Goal: Transaction & Acquisition: Purchase product/service

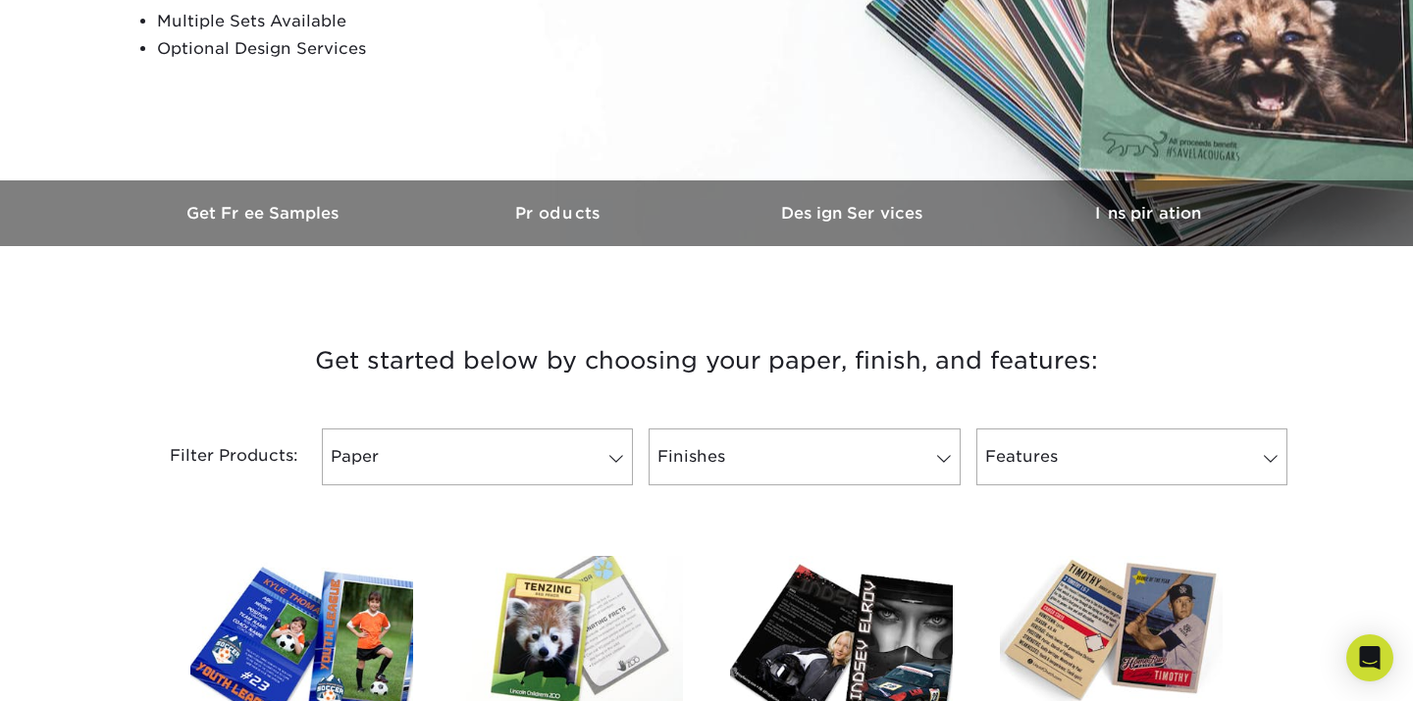
scroll to position [490, 0]
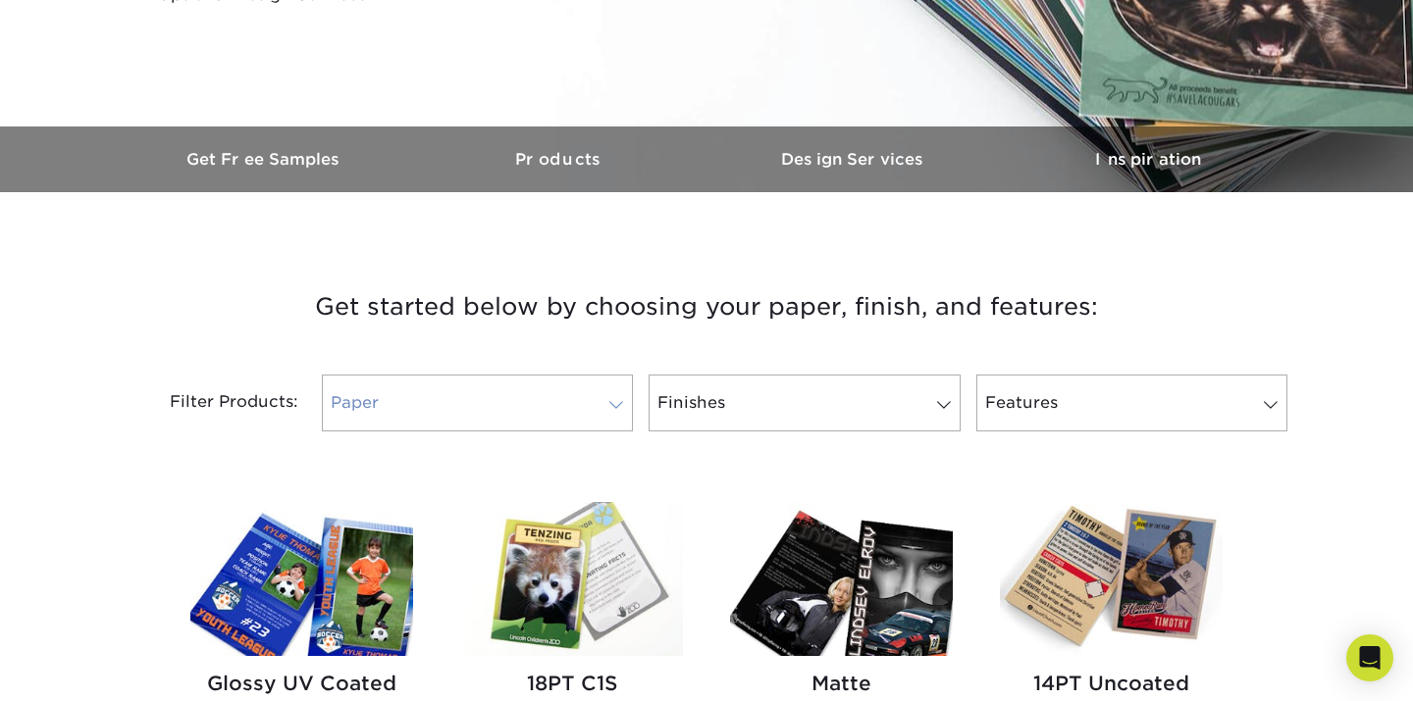
click at [612, 401] on span at bounding box center [615, 405] width 27 height 16
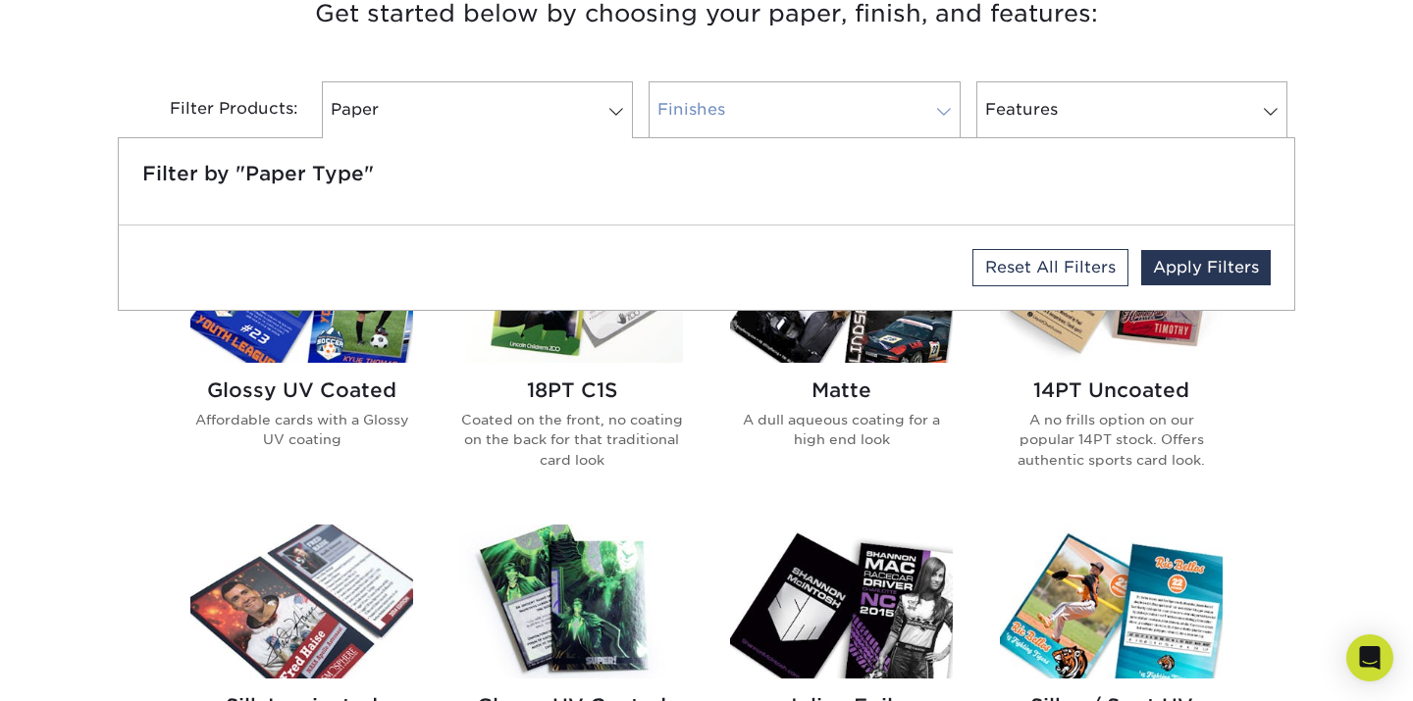
scroll to position [785, 0]
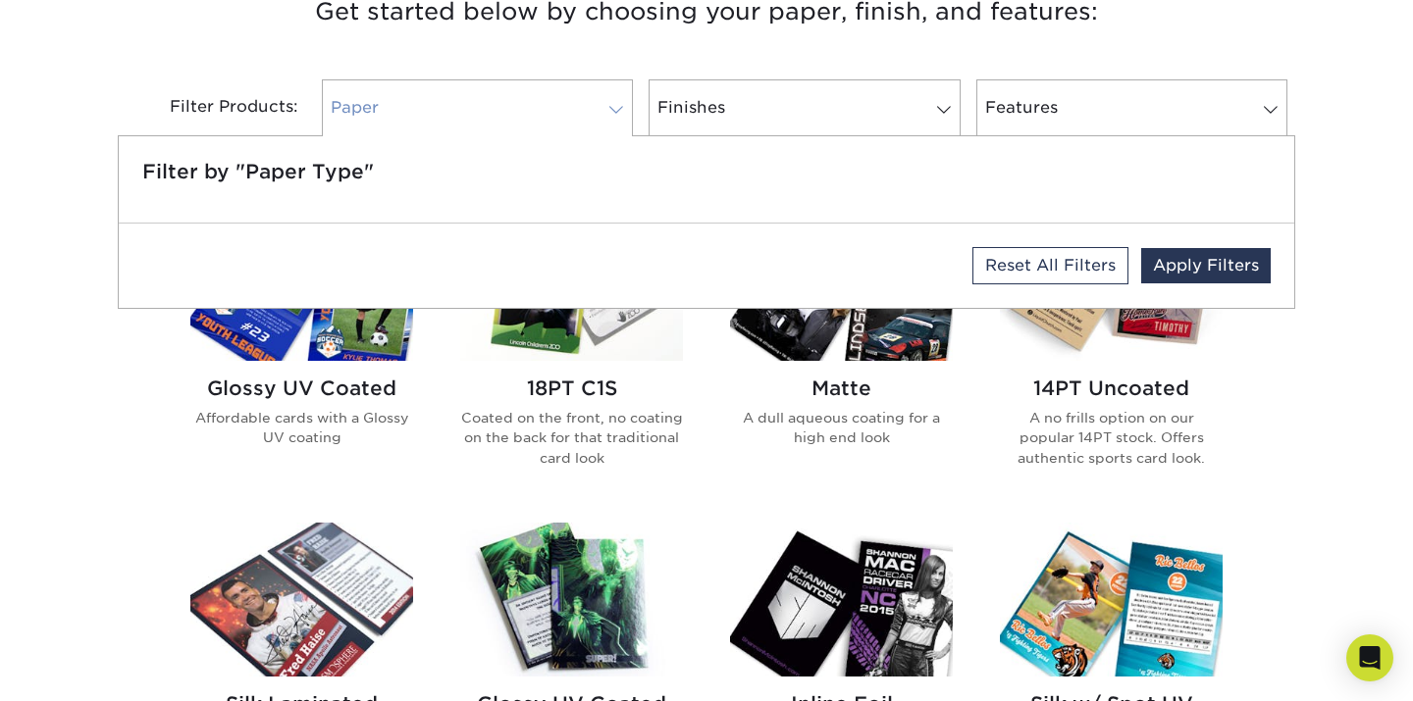
click at [618, 105] on span at bounding box center [615, 110] width 27 height 16
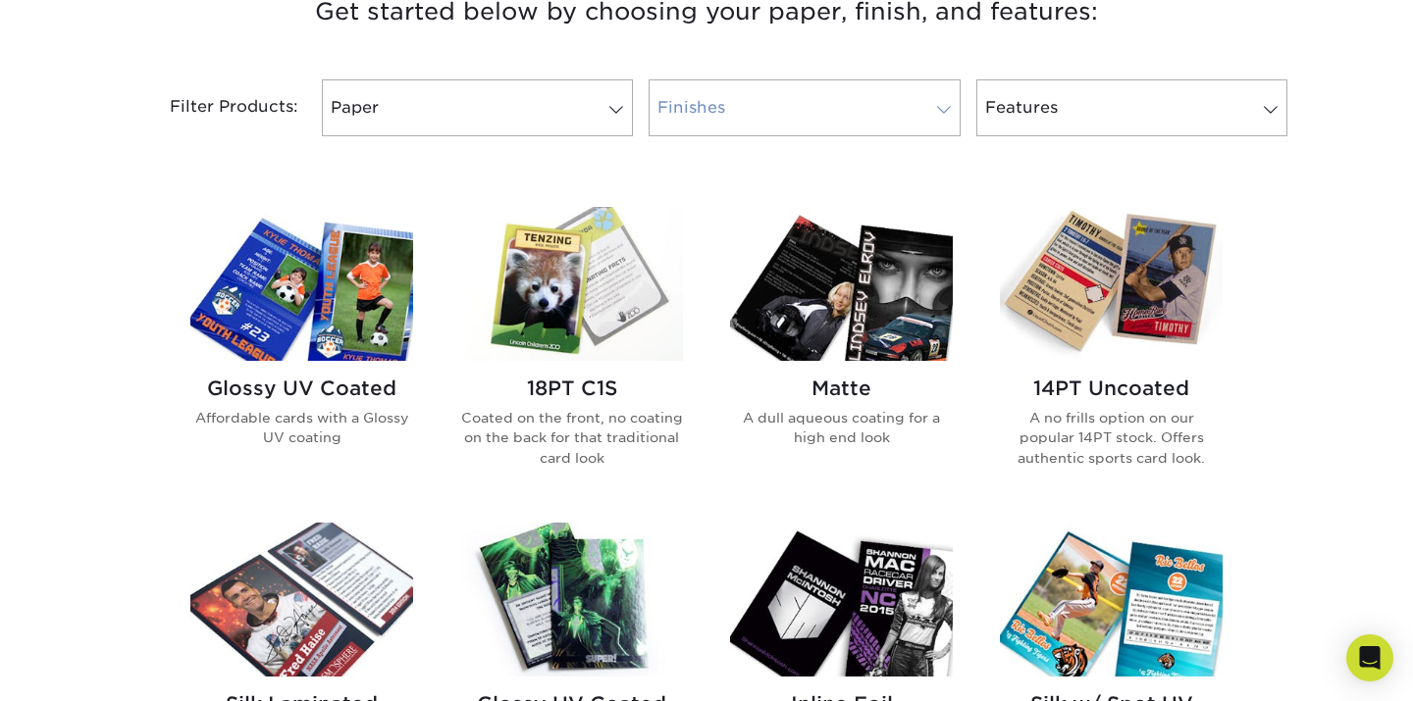
click at [942, 112] on span at bounding box center [943, 110] width 27 height 16
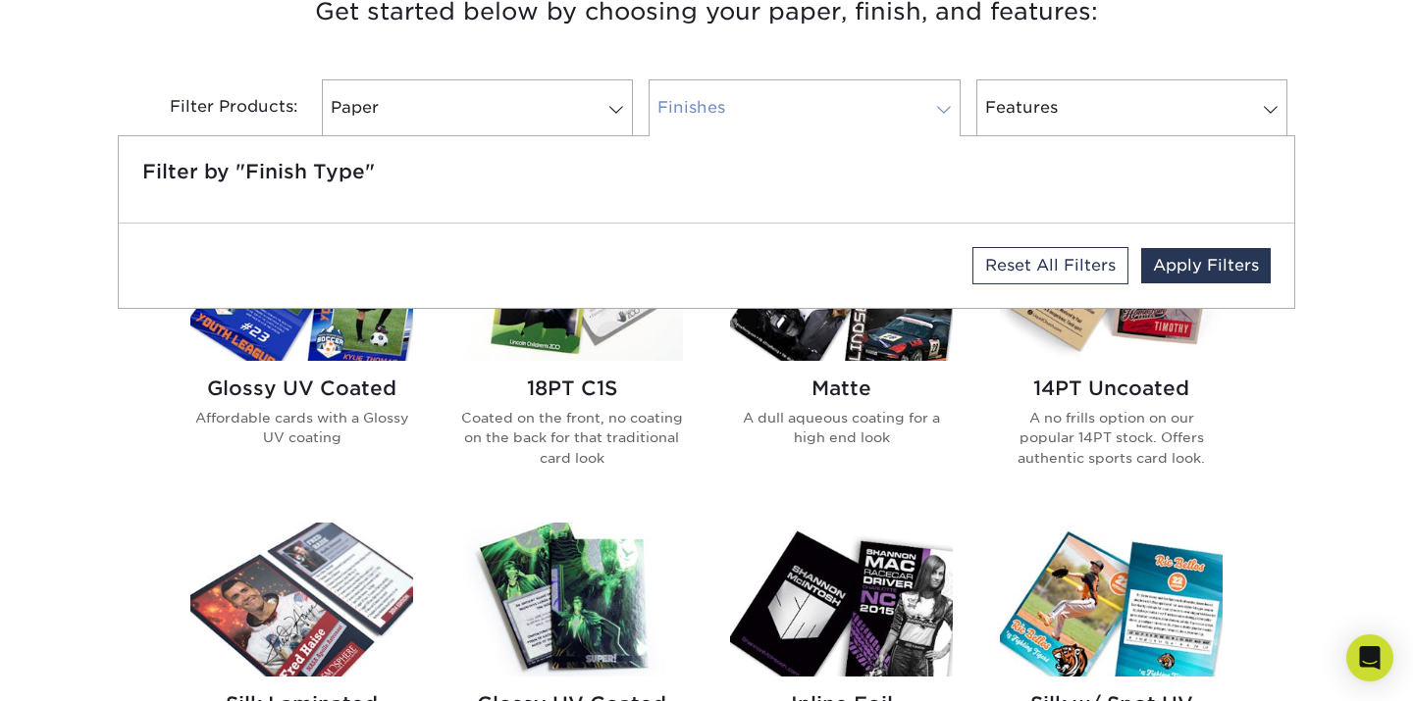
click at [942, 111] on span at bounding box center [943, 110] width 27 height 16
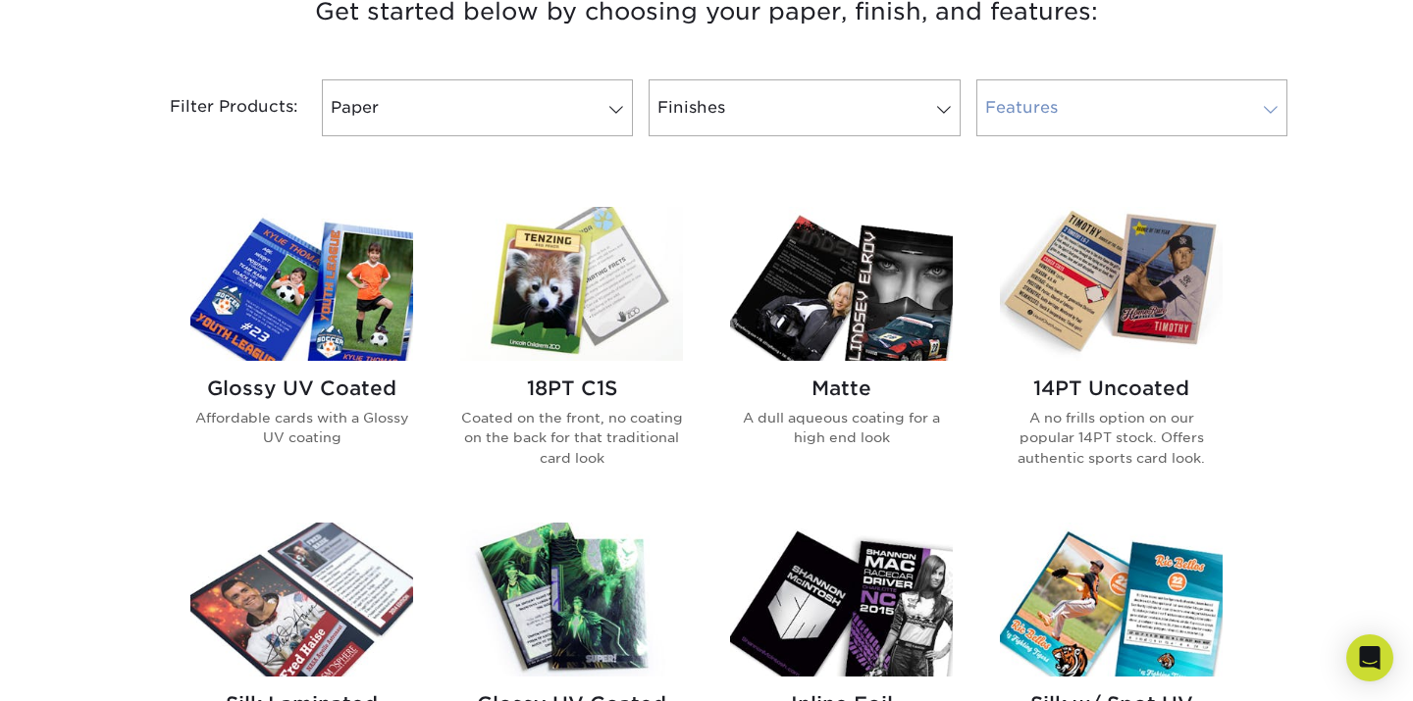
click at [1269, 114] on span at bounding box center [1270, 110] width 27 height 16
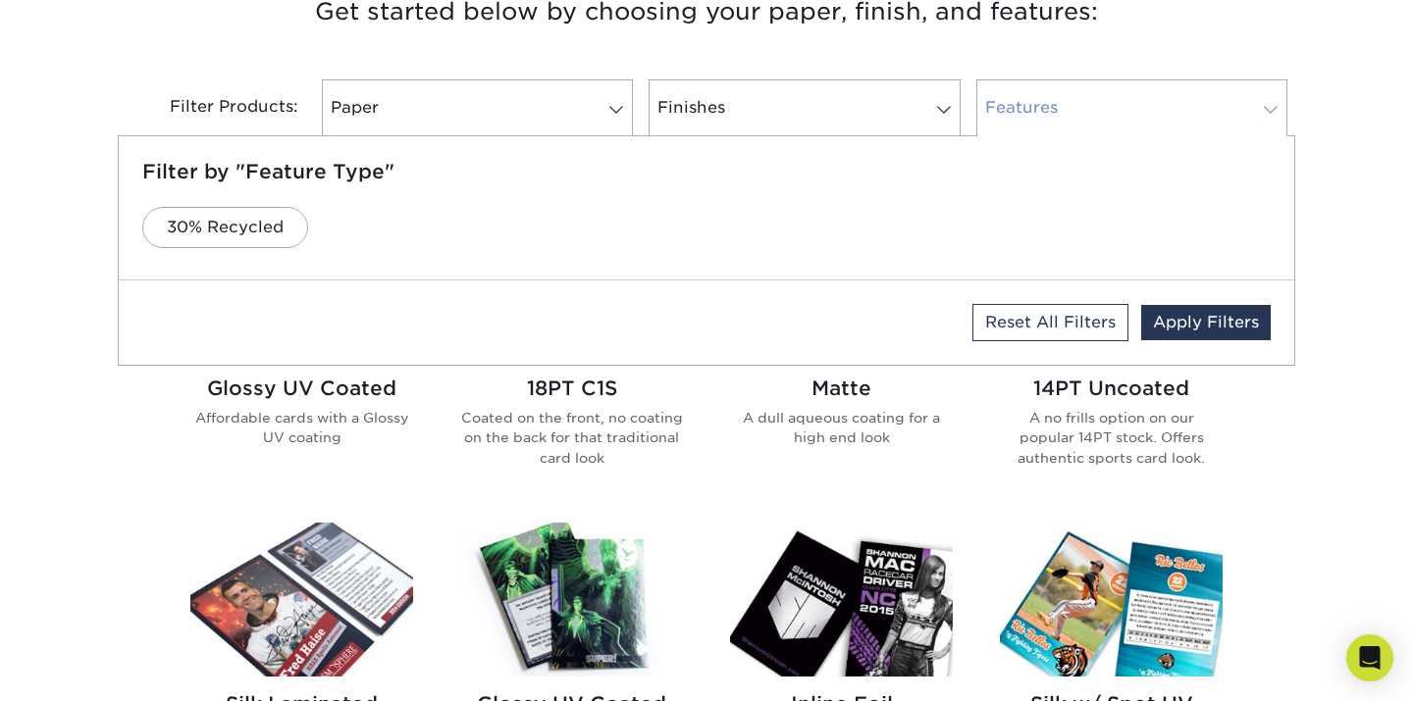
click at [1269, 112] on span at bounding box center [1270, 110] width 27 height 16
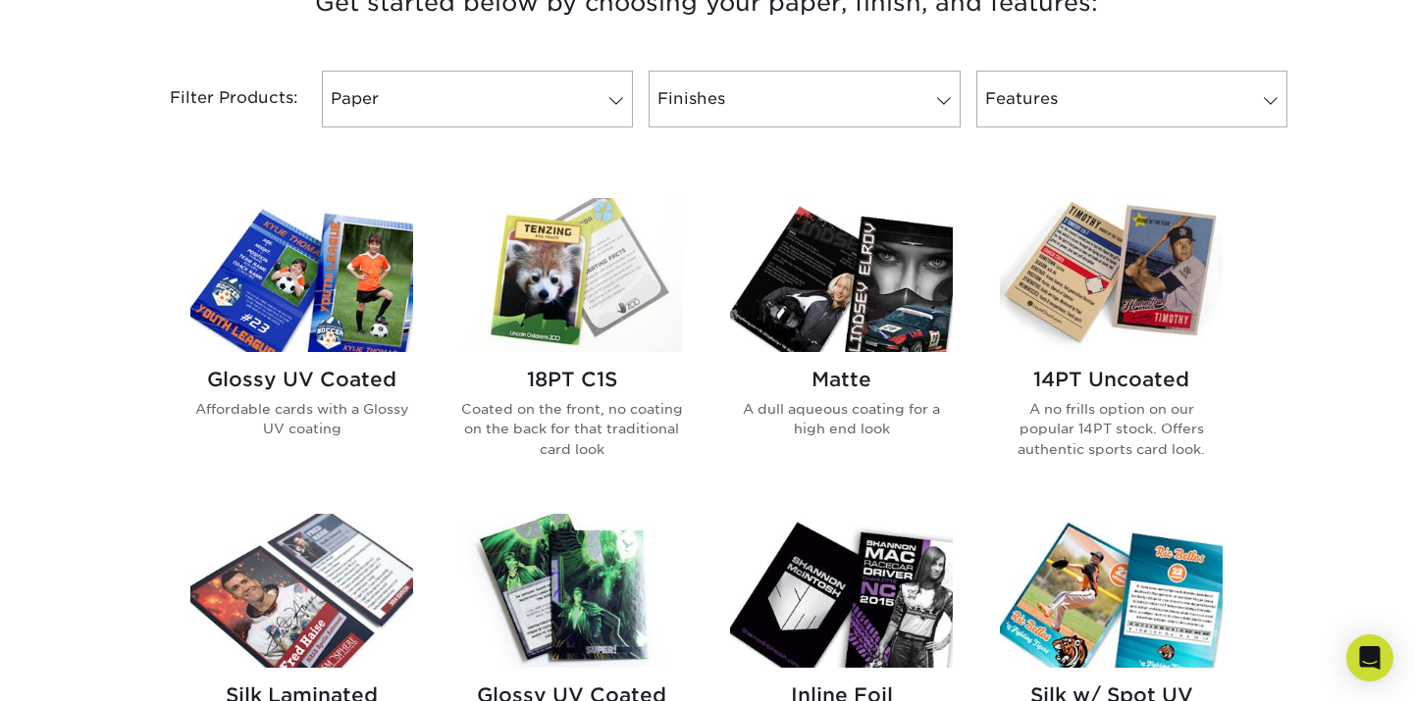
scroll to position [882, 0]
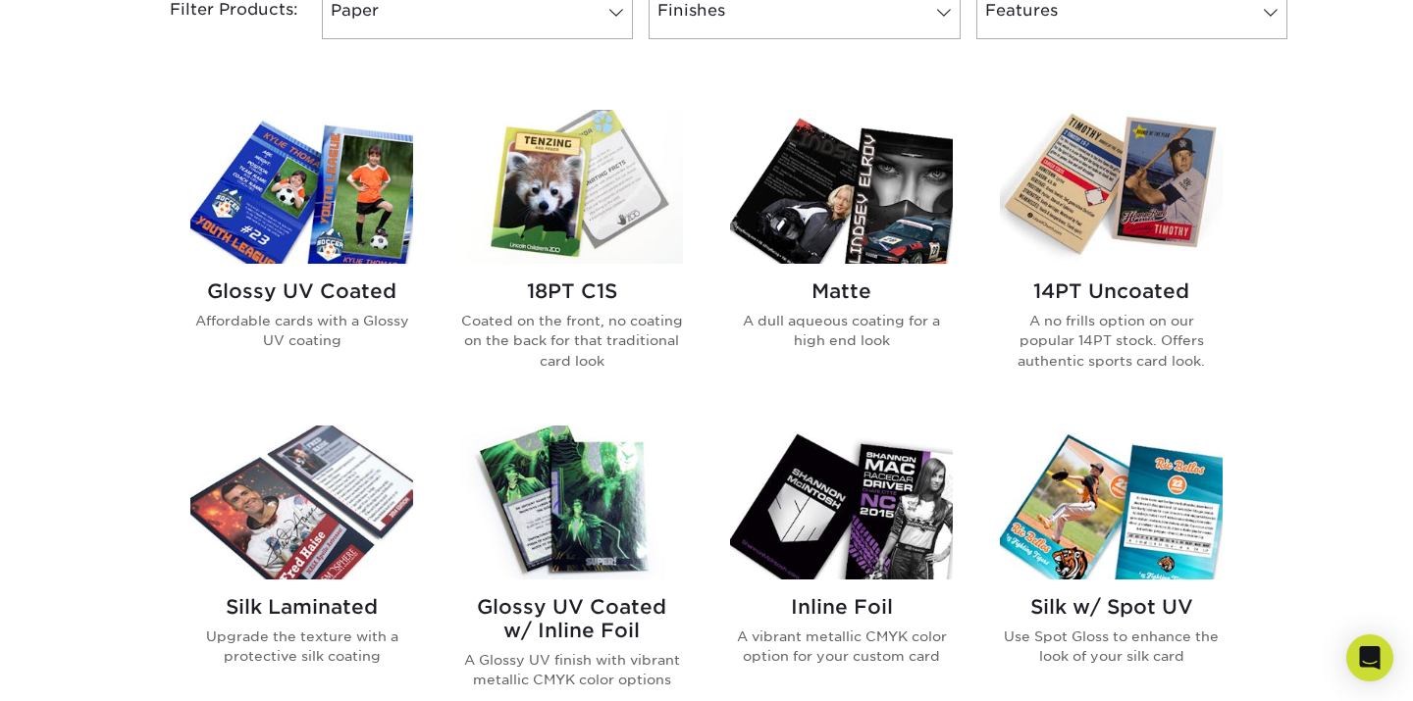
click at [1109, 192] on img at bounding box center [1111, 187] width 223 height 154
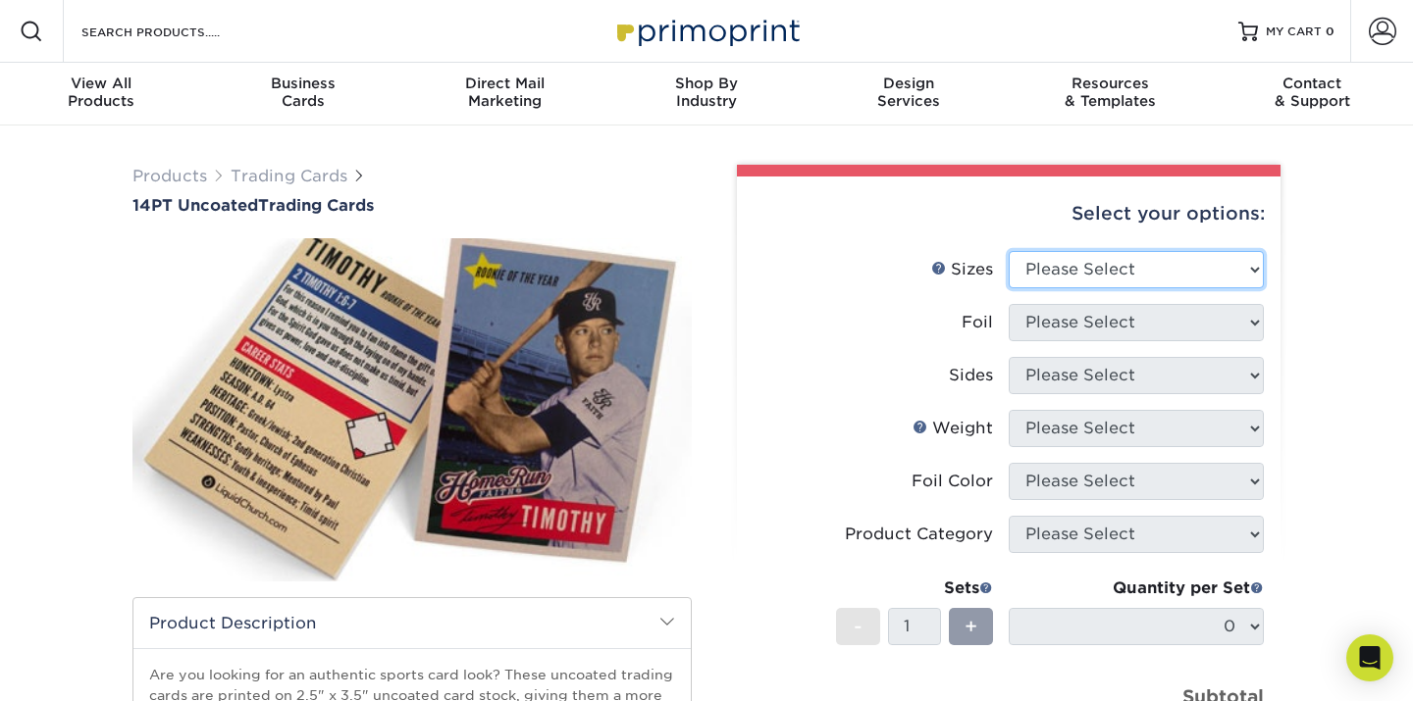
click at [1258, 270] on select "Please Select 2.5" x 3.5"" at bounding box center [1135, 269] width 255 height 37
select select "2.50x3.50"
click at [1008, 251] on select "Please Select 2.5" x 3.5"" at bounding box center [1135, 269] width 255 height 37
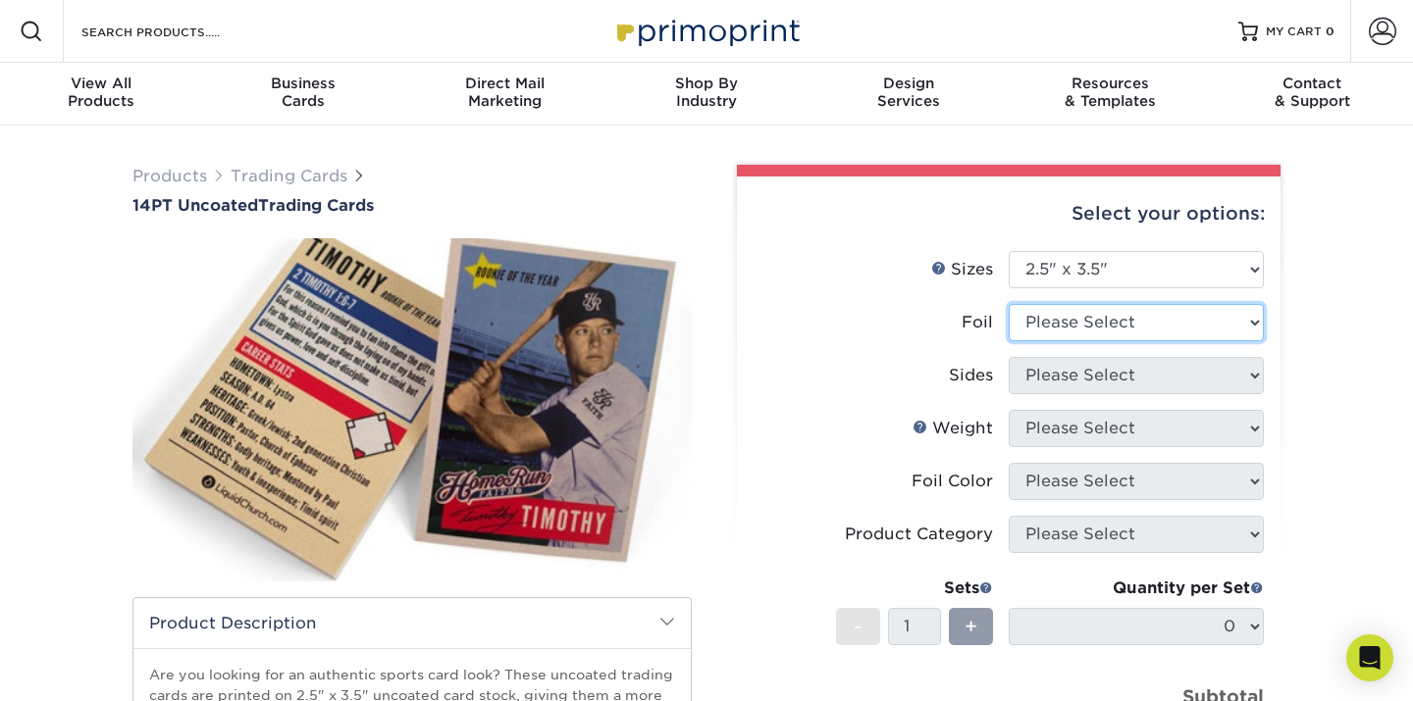
click at [1258, 325] on select "Please Select Yes No" at bounding box center [1135, 322] width 255 height 37
select select "0"
click at [1008, 304] on select "Please Select Yes No" at bounding box center [1135, 322] width 255 height 37
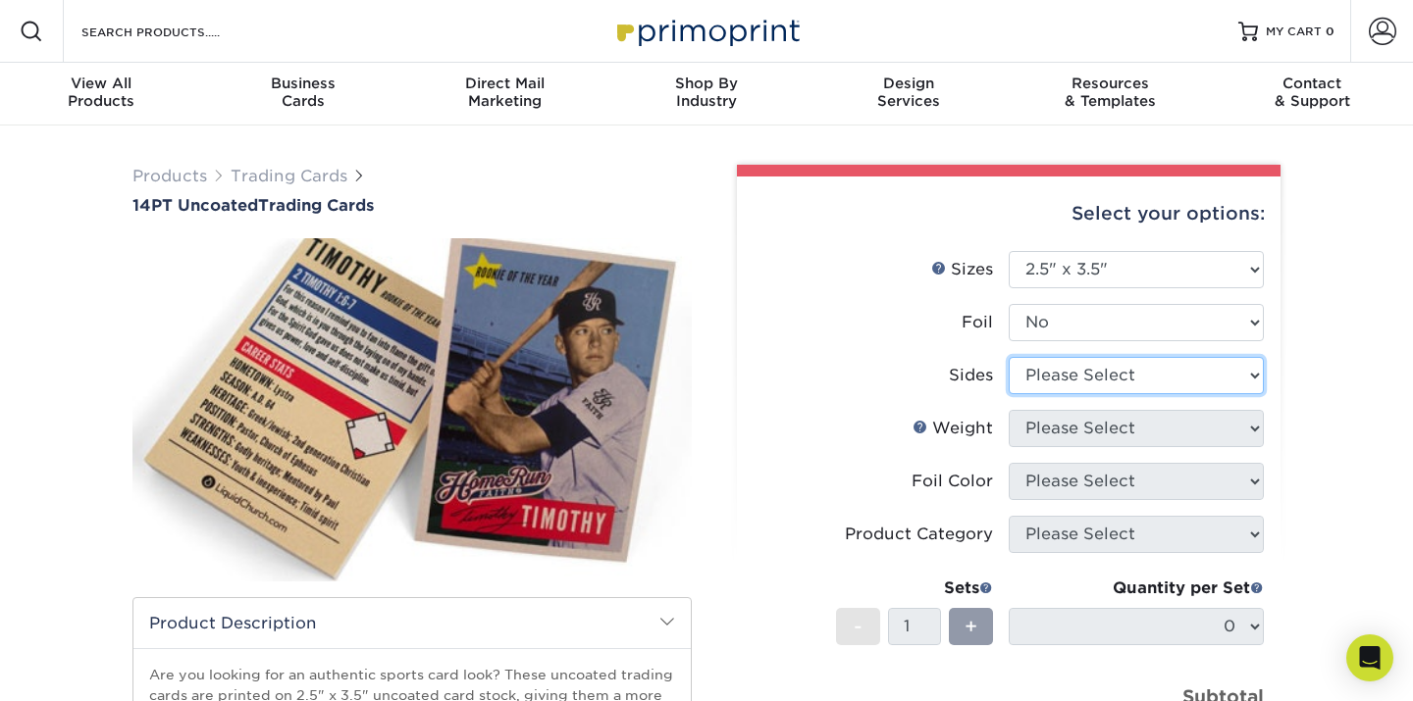
click at [1258, 381] on select "Please Select Print Both Sides Print Front Only" at bounding box center [1135, 375] width 255 height 37
select select "32d3c223-f82c-492b-b915-ba065a00862f"
click at [1008, 357] on select "Please Select Print Both Sides Print Front Only" at bounding box center [1135, 375] width 255 height 37
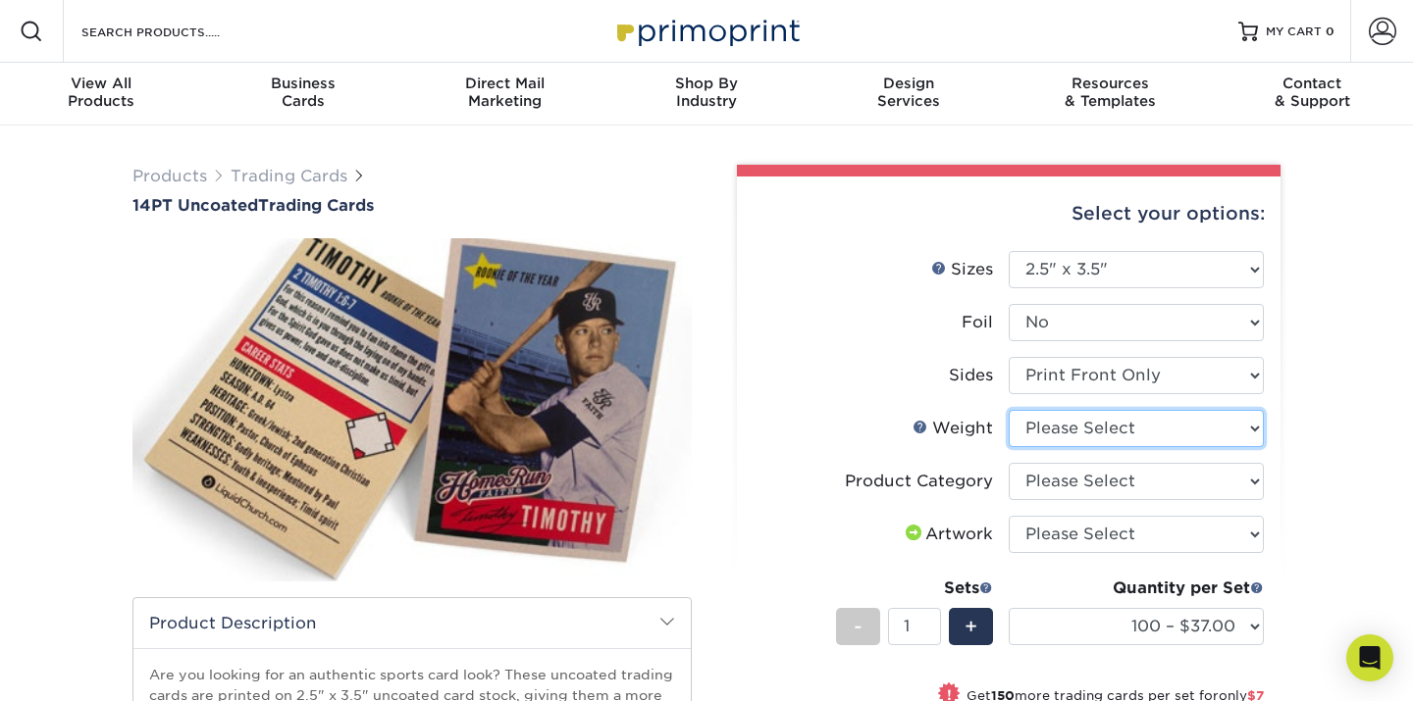
click at [1251, 426] on select "Please Select 14PT Uncoated" at bounding box center [1135, 428] width 255 height 37
select select "14PT Uncoated"
click at [1008, 410] on select "Please Select 14PT Uncoated" at bounding box center [1135, 428] width 255 height 37
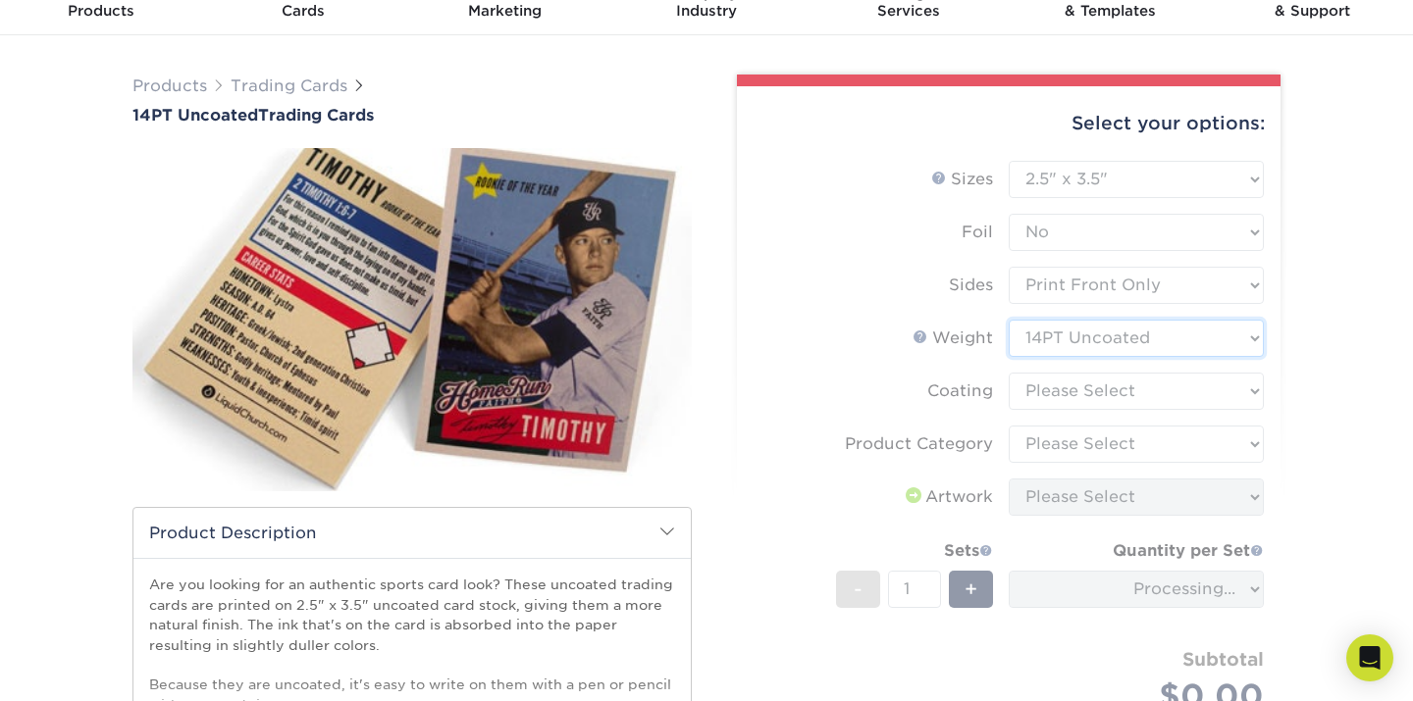
scroll to position [97, 0]
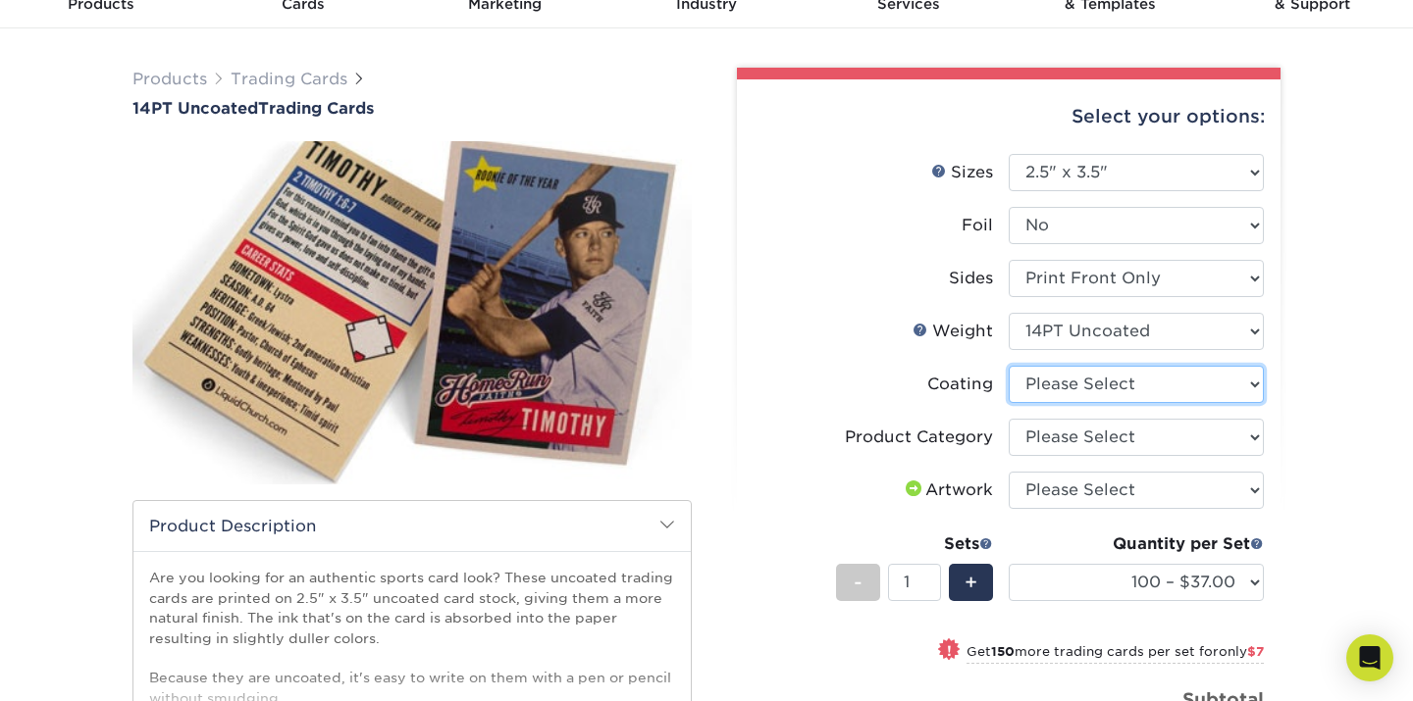
click at [1246, 381] on select at bounding box center [1135, 384] width 255 height 37
select select "3e7618de-abca-4bda-9f97-8b9129e913d8"
click at [1008, 366] on select at bounding box center [1135, 384] width 255 height 37
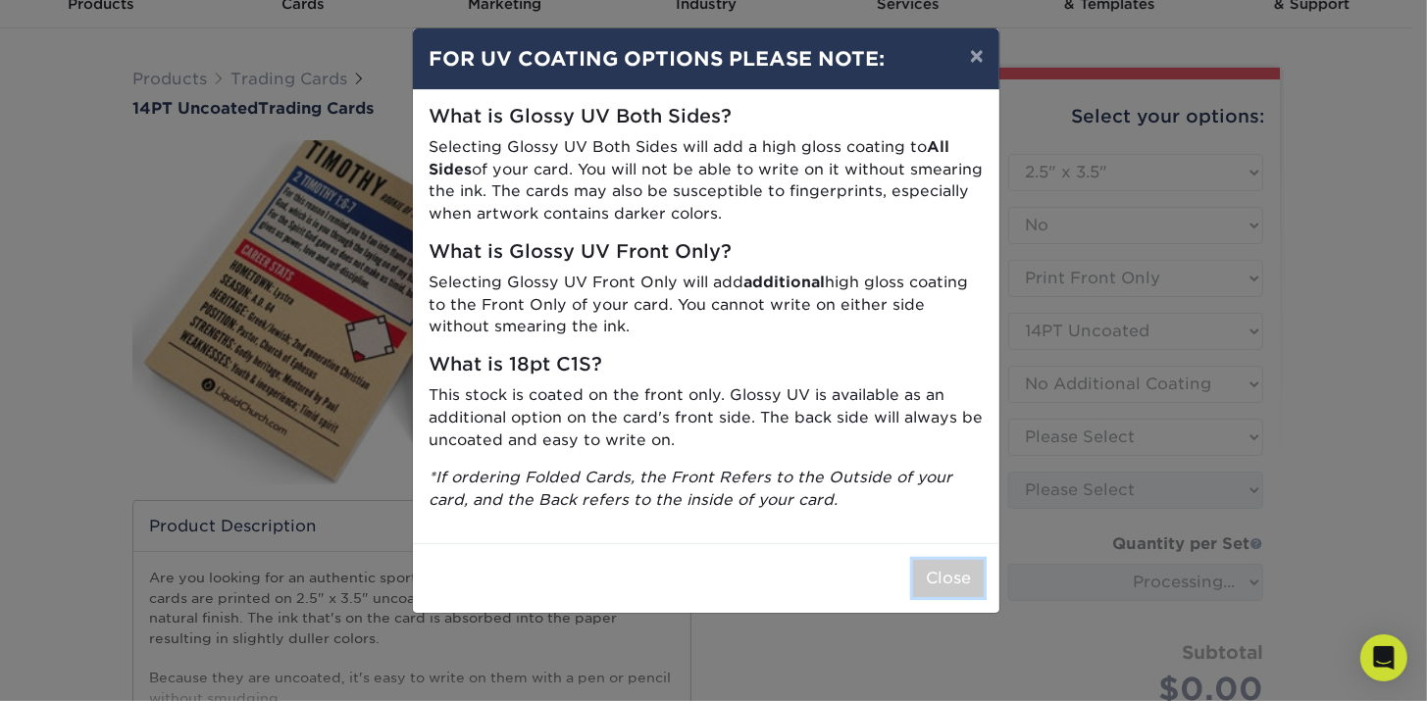
click at [944, 566] on button "Close" at bounding box center [948, 578] width 71 height 37
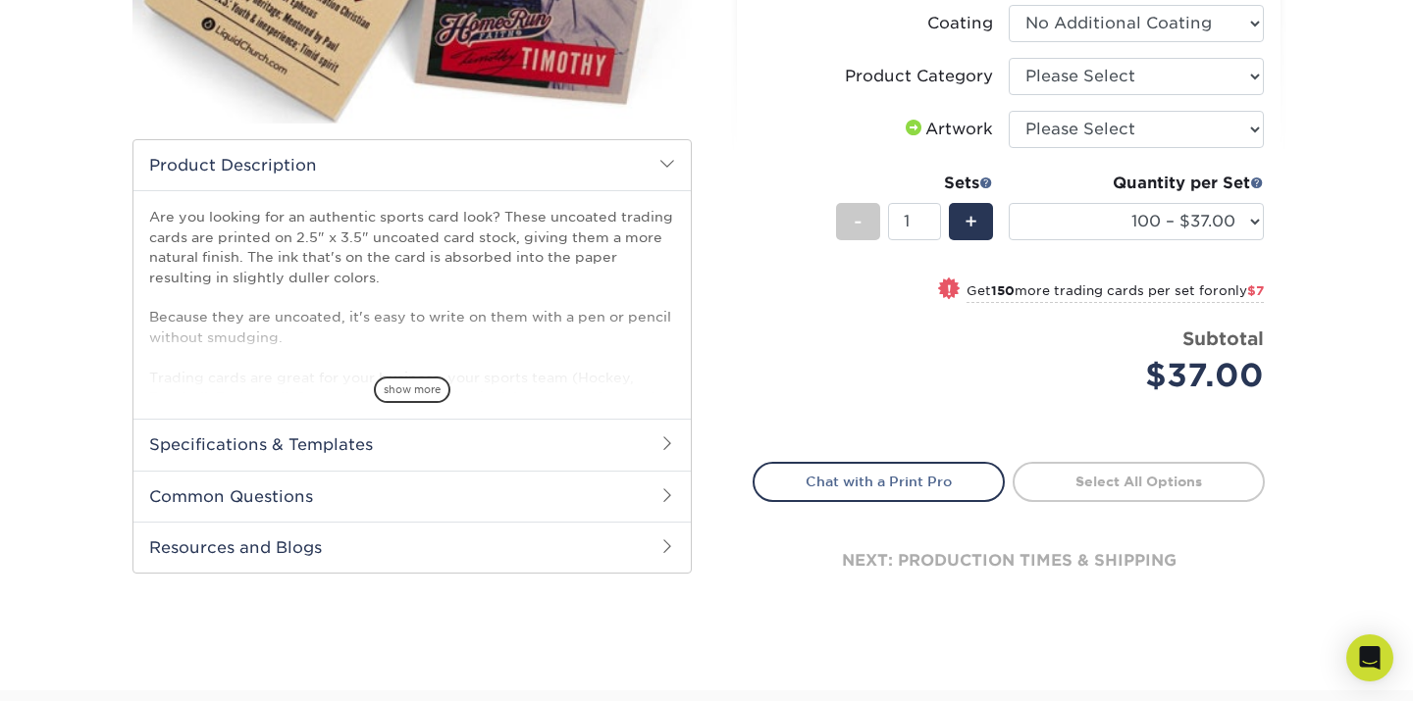
scroll to position [490, 0]
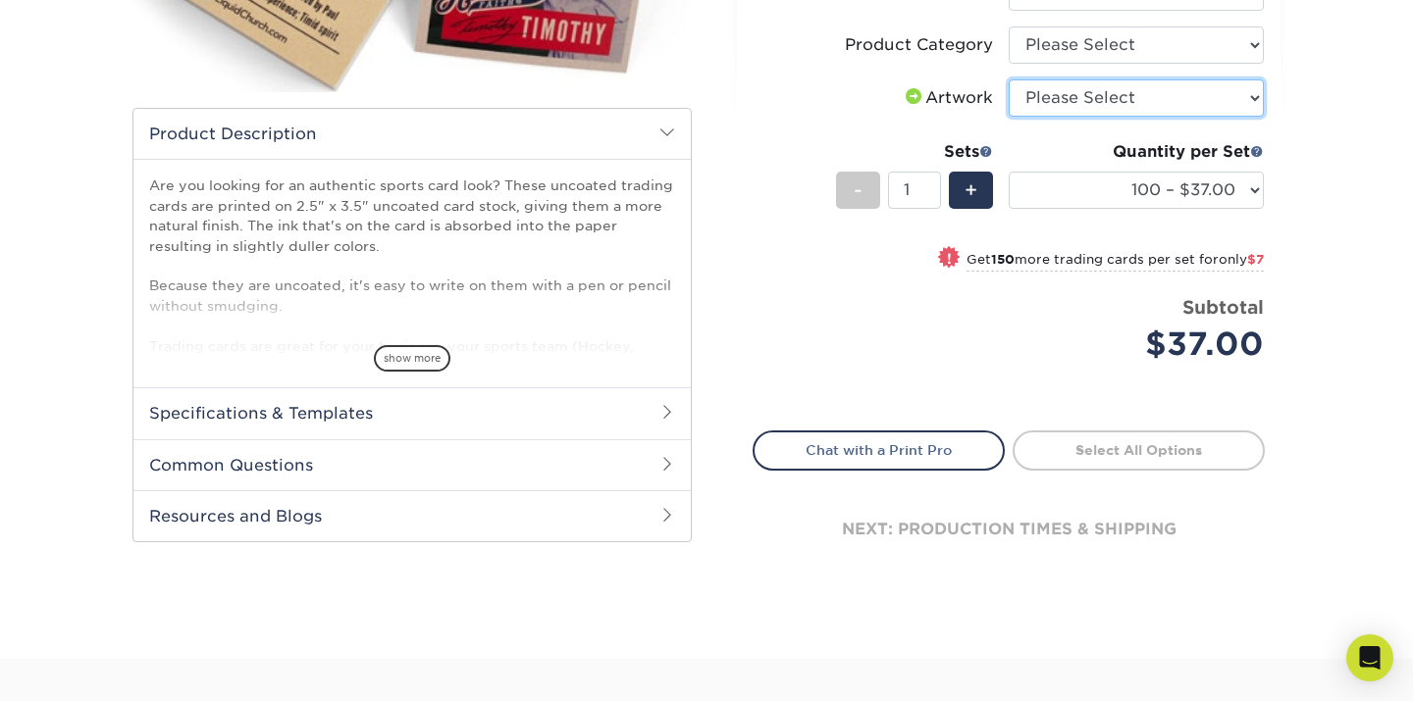
click at [1249, 95] on select "Please Select I will upload files I need a design - $100" at bounding box center [1135, 97] width 255 height 37
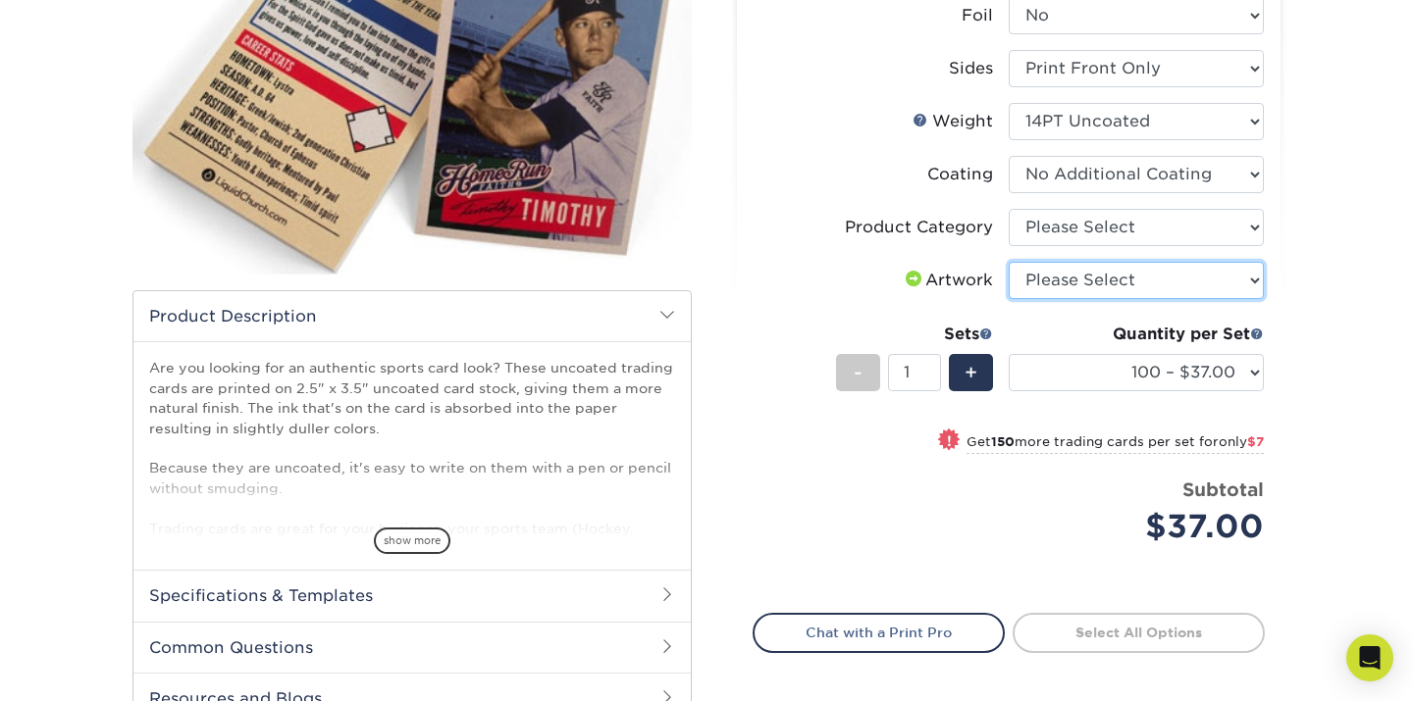
scroll to position [294, 0]
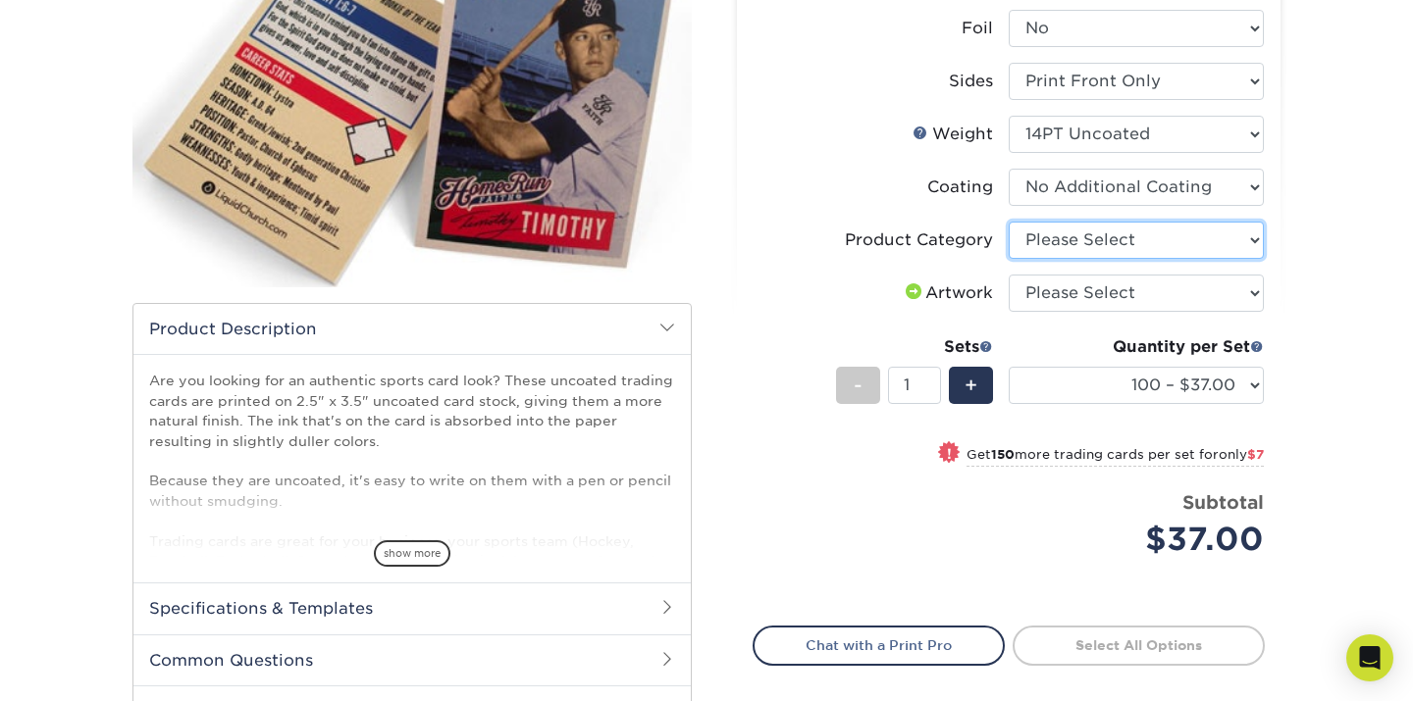
click at [1246, 242] on select "Please Select Trading Cards" at bounding box center [1135, 240] width 255 height 37
select select "c2f9bce9-36c2-409d-b101-c29d9d031e18"
click at [1008, 222] on select "Please Select Trading Cards" at bounding box center [1135, 240] width 255 height 37
click at [973, 383] on span "+" at bounding box center [970, 385] width 13 height 29
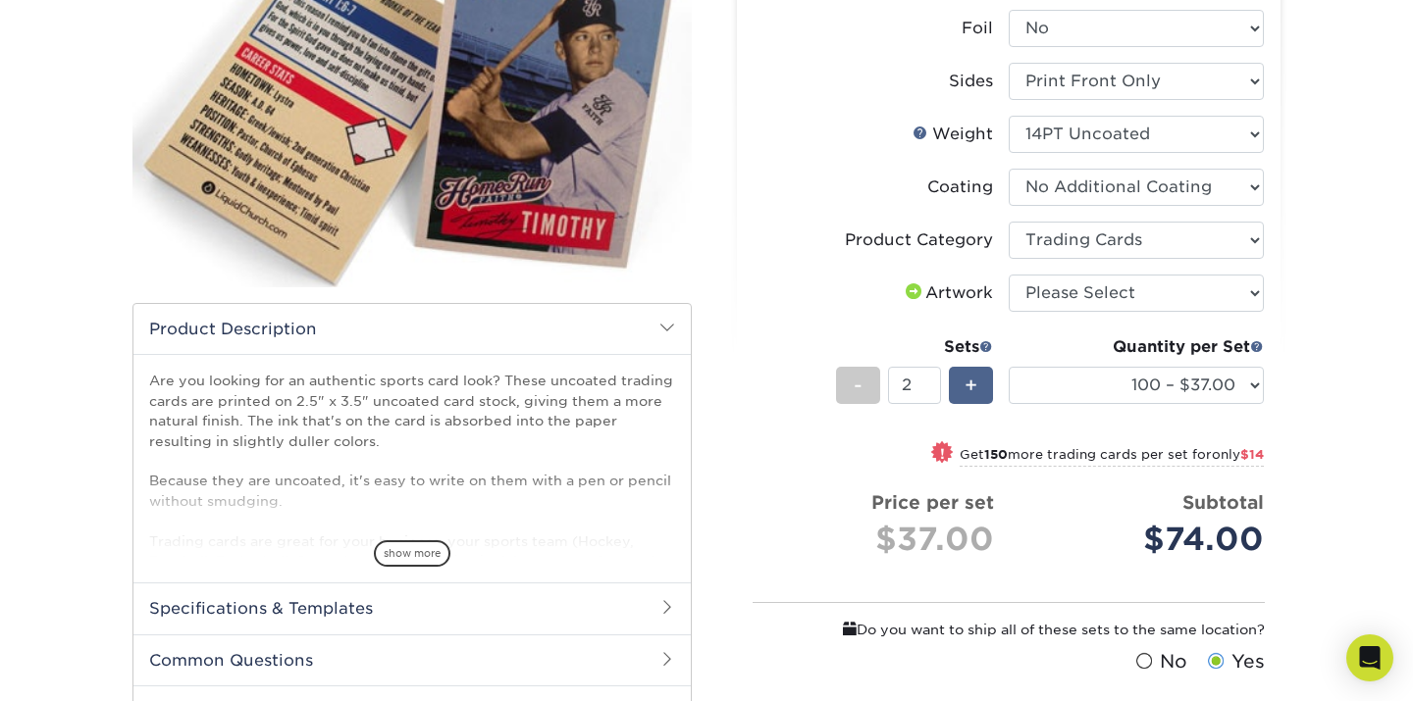
click at [973, 378] on span "+" at bounding box center [970, 385] width 13 height 29
click at [970, 384] on span "+" at bounding box center [970, 385] width 13 height 29
type input "4"
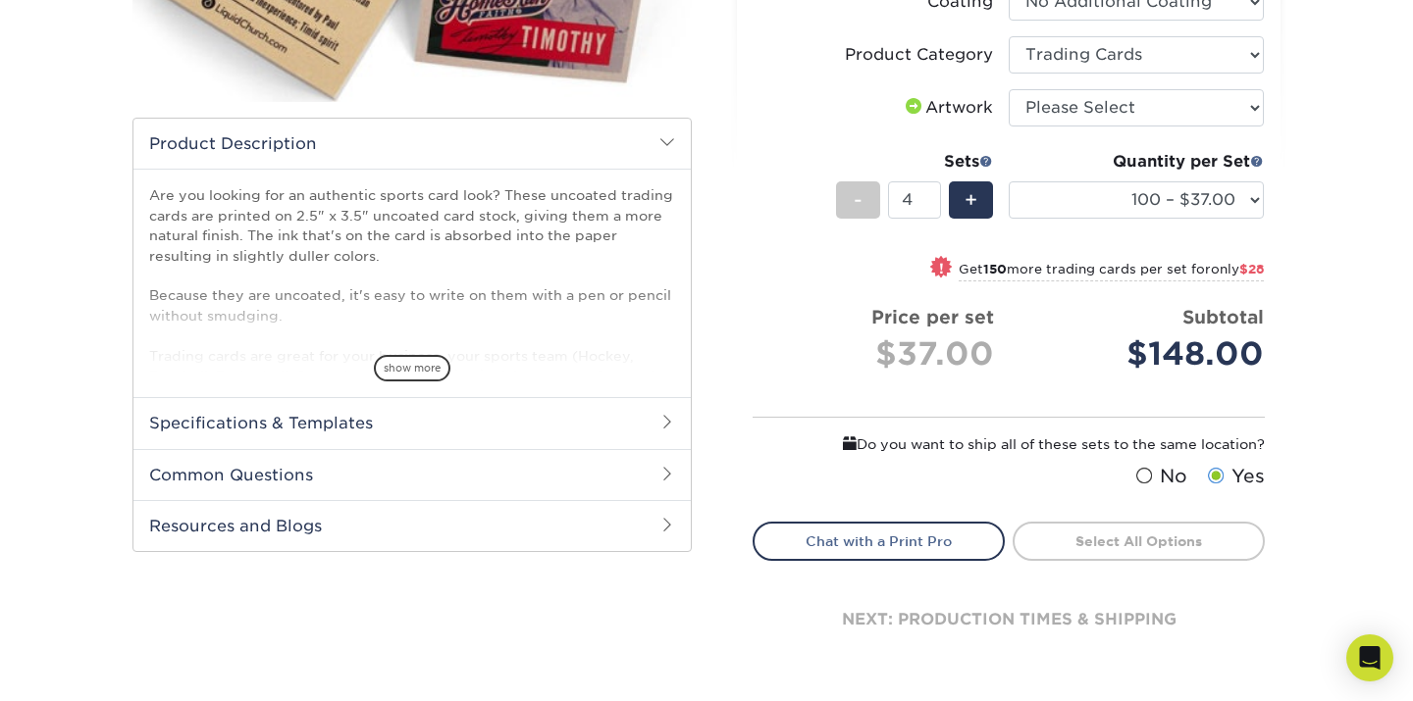
scroll to position [490, 0]
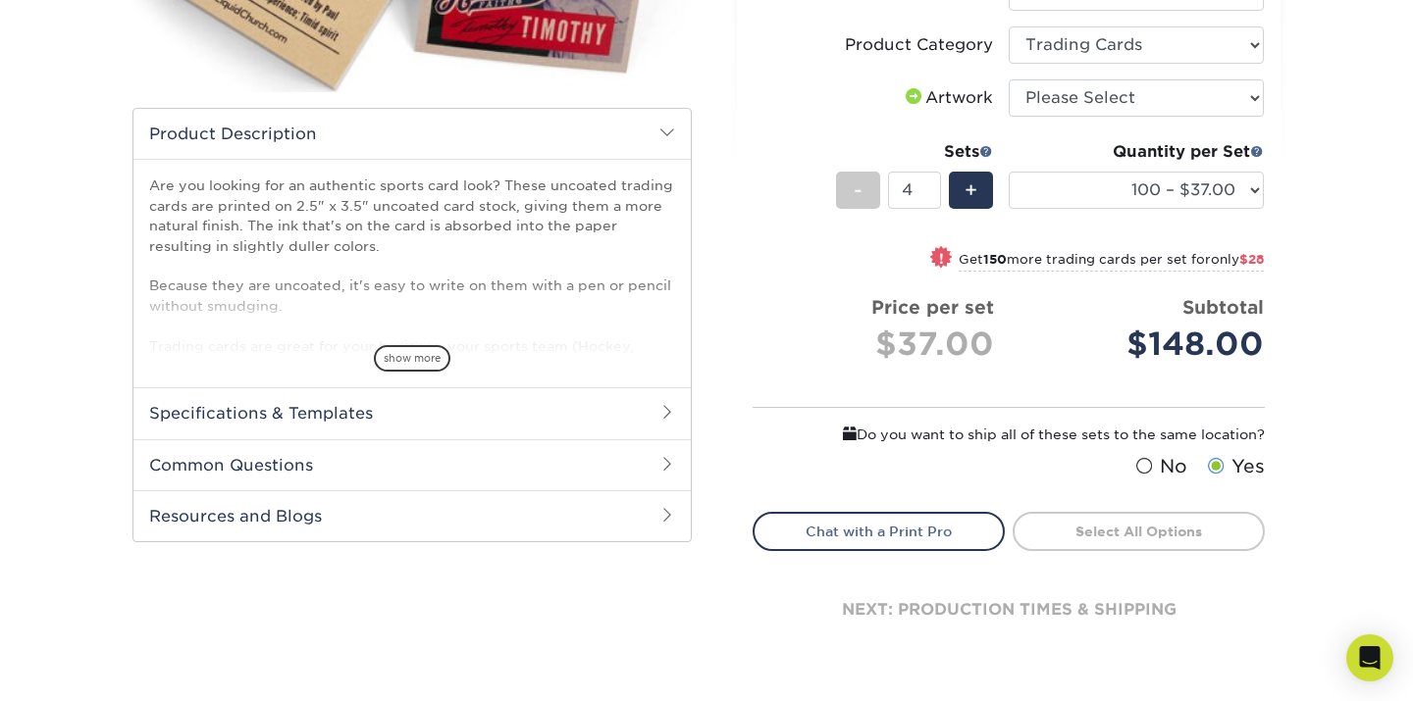
click at [665, 419] on h2 "Specifications & Templates" at bounding box center [411, 412] width 557 height 51
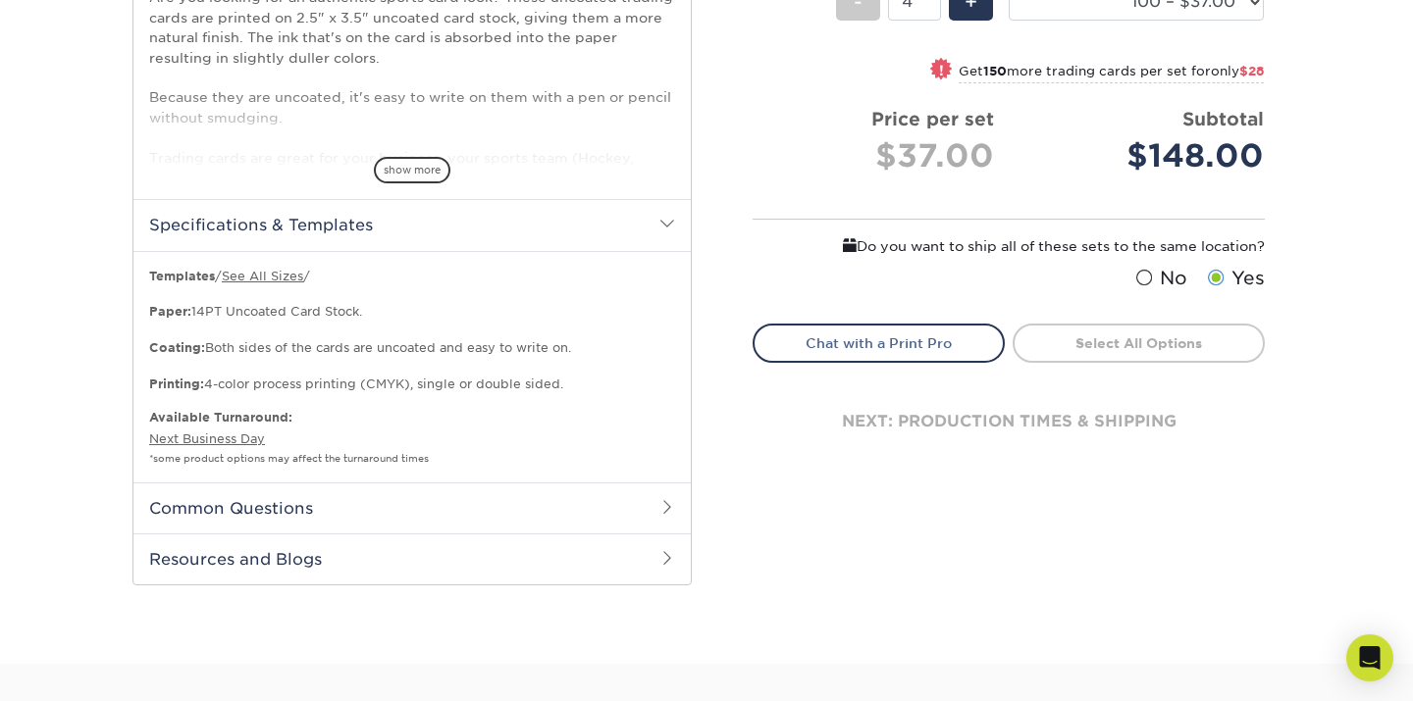
scroll to position [687, 0]
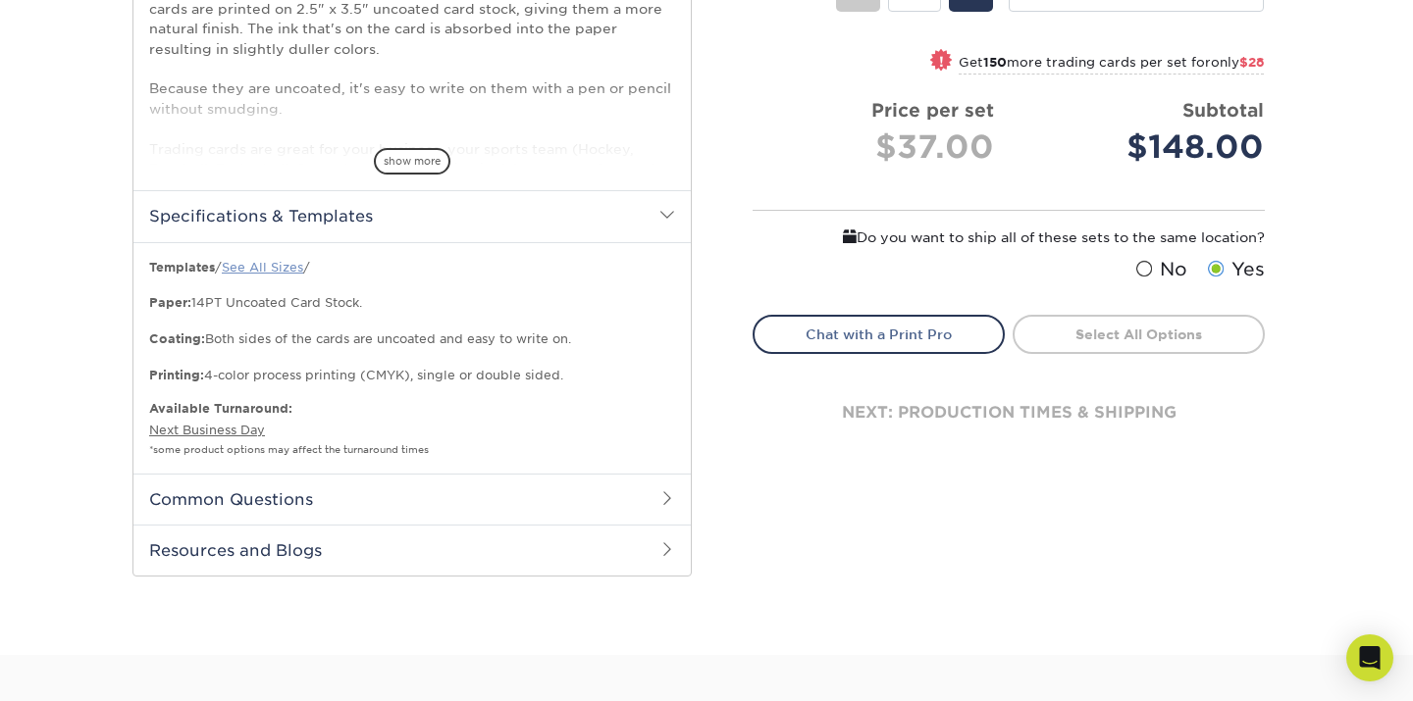
click at [296, 260] on link "See All Sizes" at bounding box center [262, 267] width 81 height 15
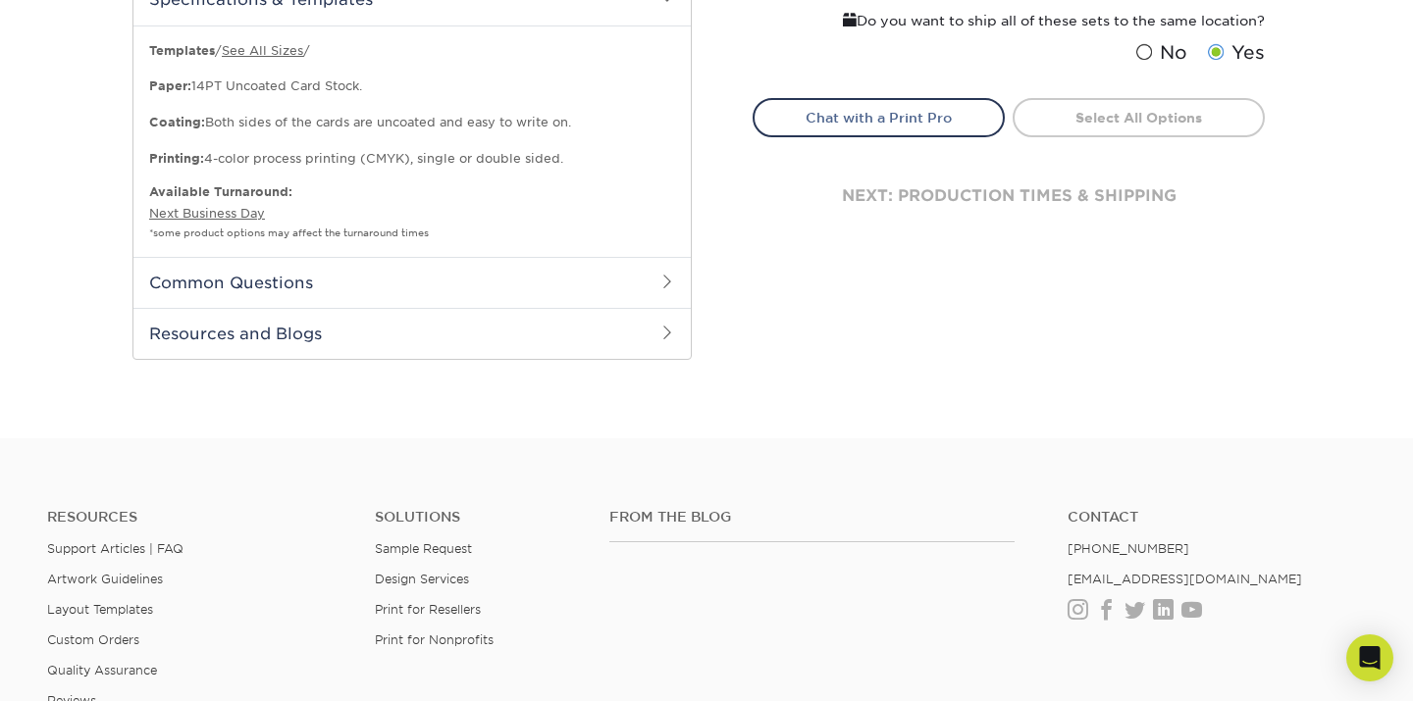
scroll to position [1177, 0]
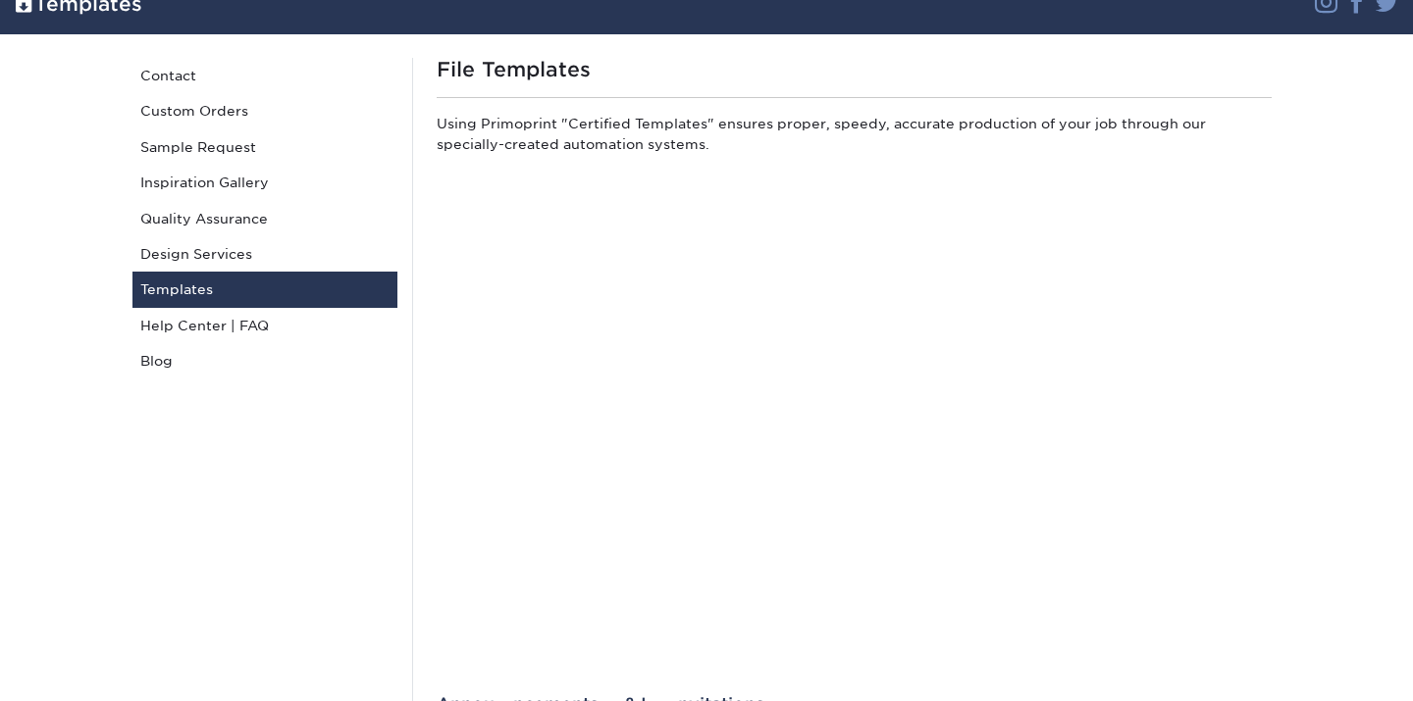
scroll to position [294, 0]
